Goal: Transaction & Acquisition: Purchase product/service

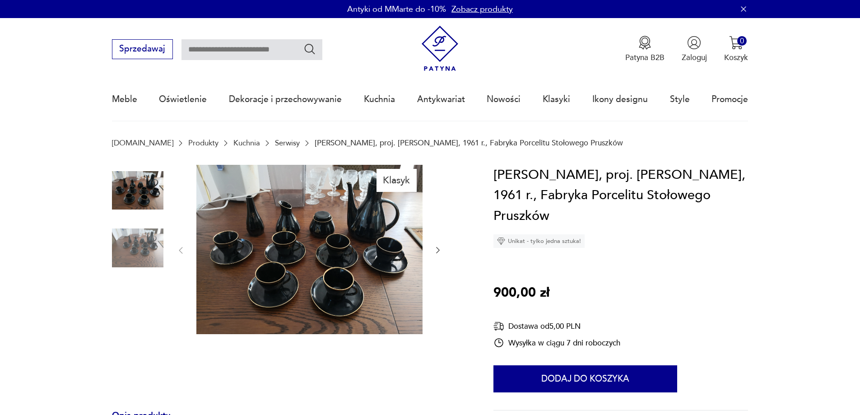
click at [395, 313] on img at bounding box center [309, 250] width 226 height 170
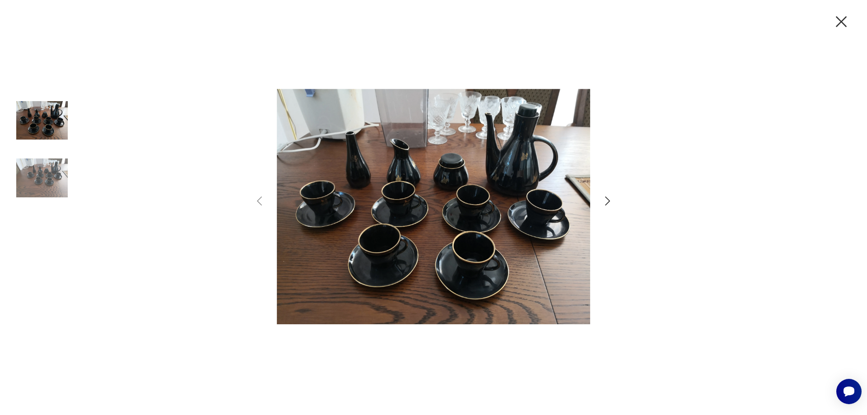
click at [606, 201] on icon "button" at bounding box center [607, 201] width 13 height 13
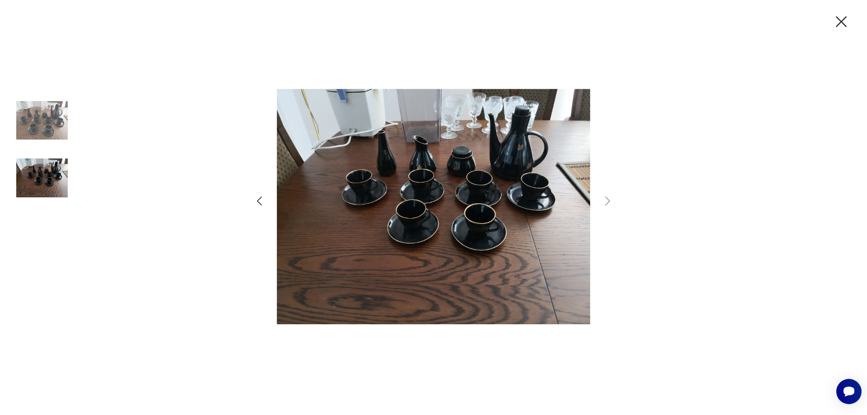
click at [512, 223] on img at bounding box center [433, 207] width 313 height 332
click at [36, 119] on img at bounding box center [41, 120] width 51 height 51
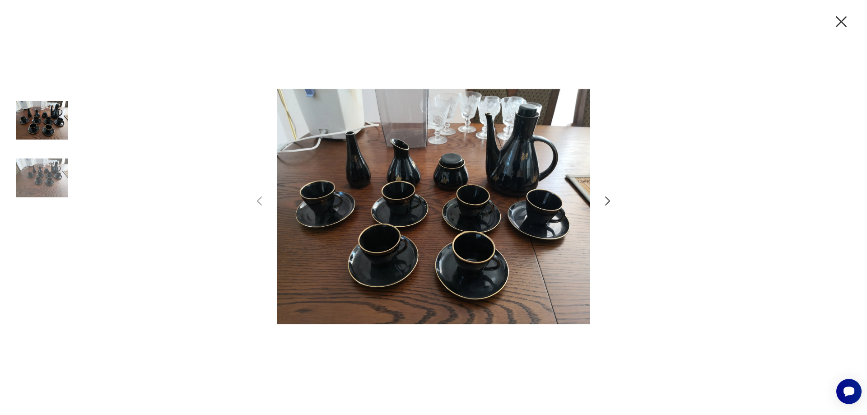
click at [362, 169] on img at bounding box center [433, 207] width 313 height 332
click at [843, 19] on icon "button" at bounding box center [841, 21] width 19 height 19
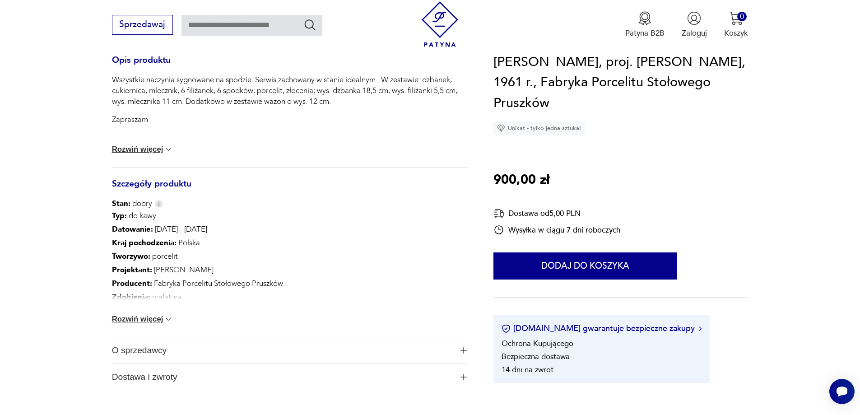
scroll to position [379, 0]
